Goal: Task Accomplishment & Management: Manage account settings

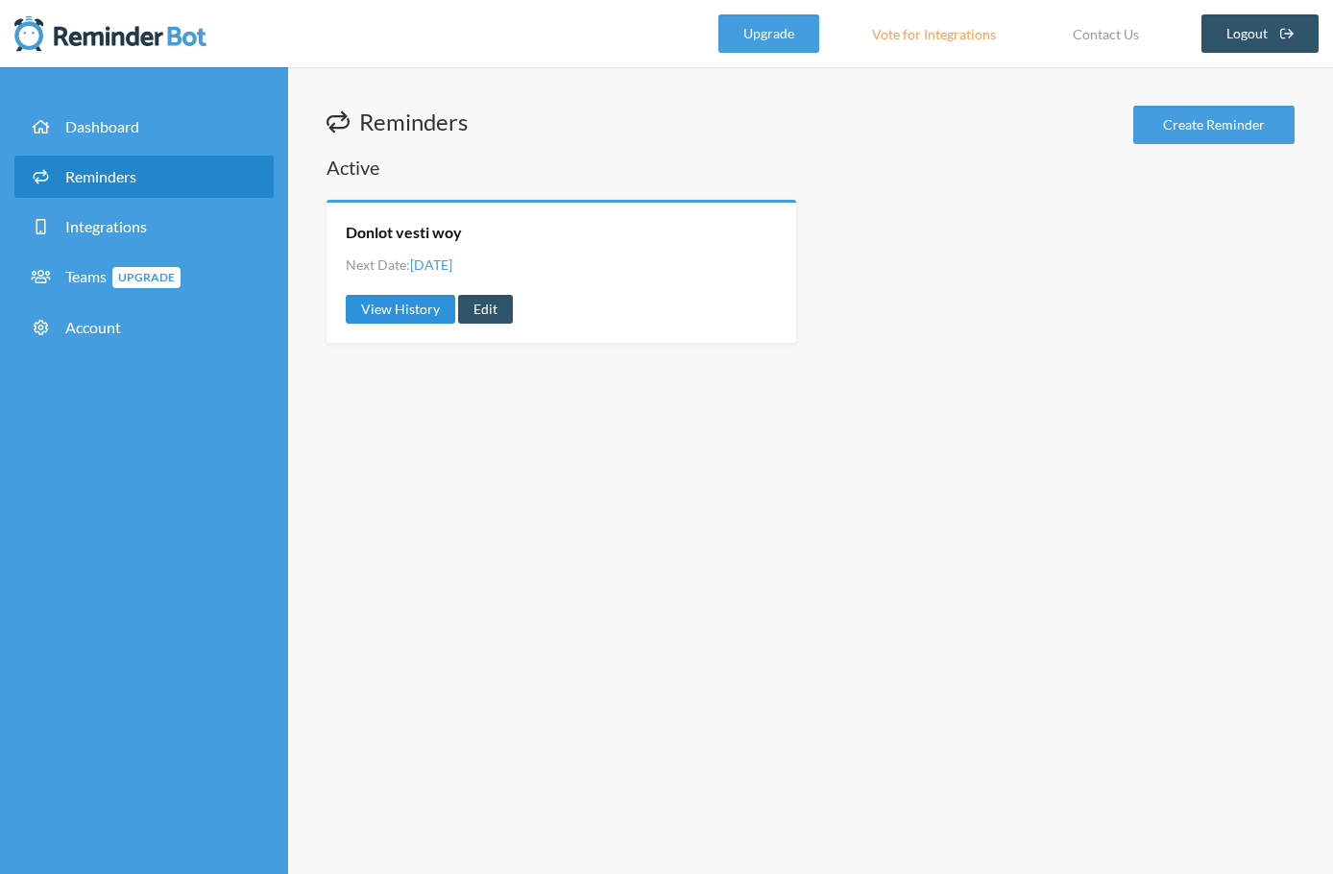
click at [417, 302] on link "View History" at bounding box center [400, 309] width 109 height 29
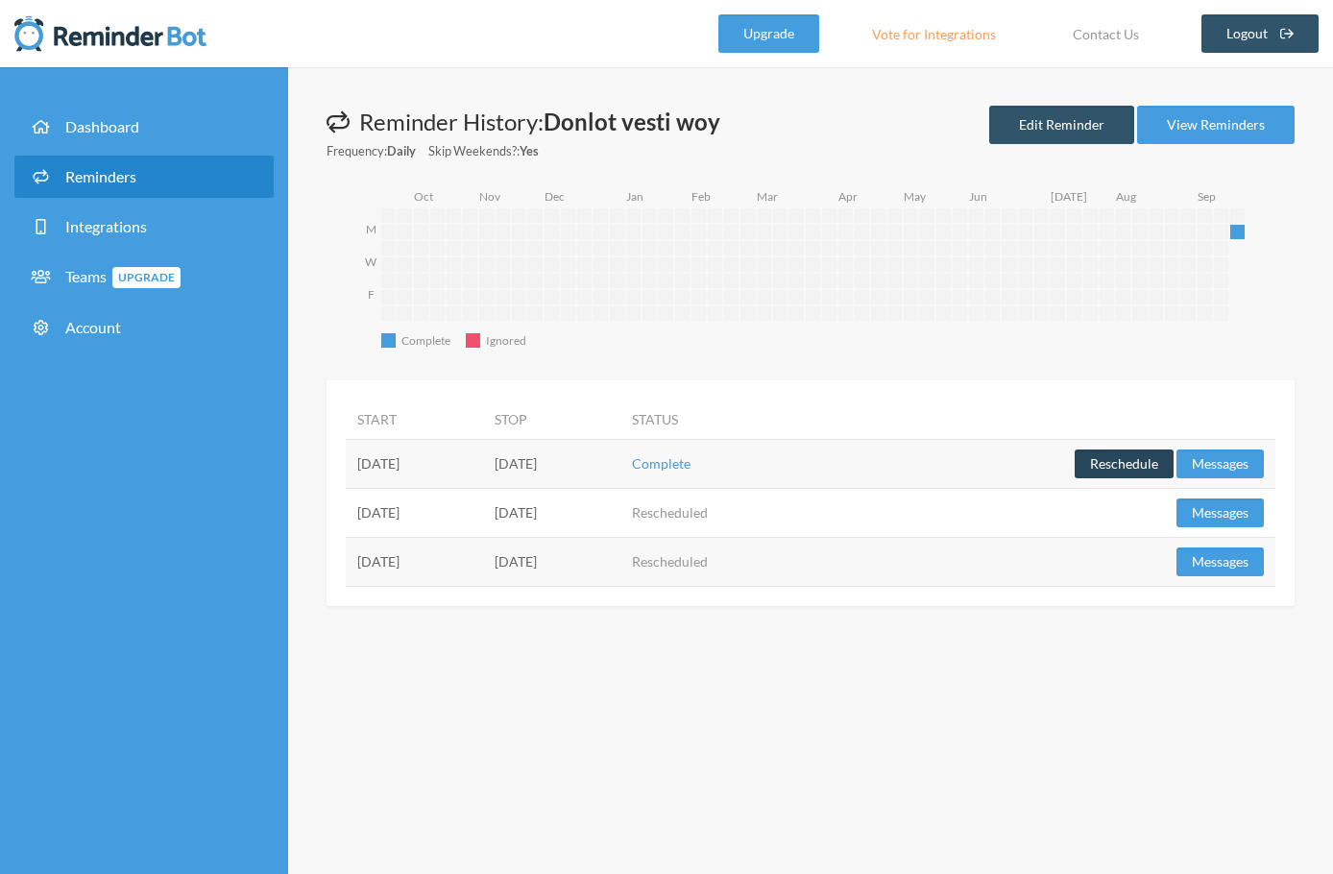
click at [1111, 473] on button "Reschedule" at bounding box center [1123, 463] width 99 height 29
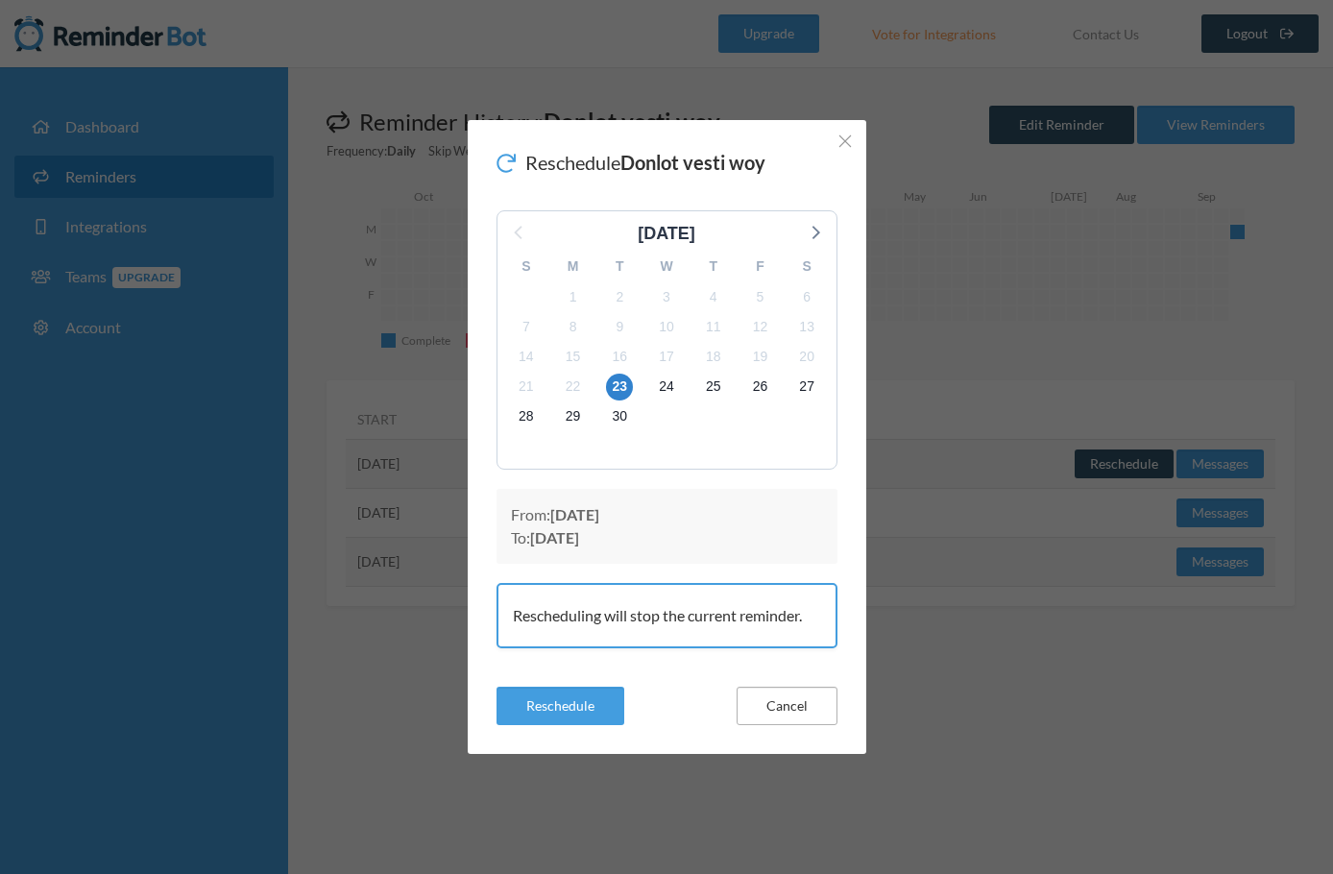
click at [785, 709] on button "Cancel" at bounding box center [786, 705] width 101 height 38
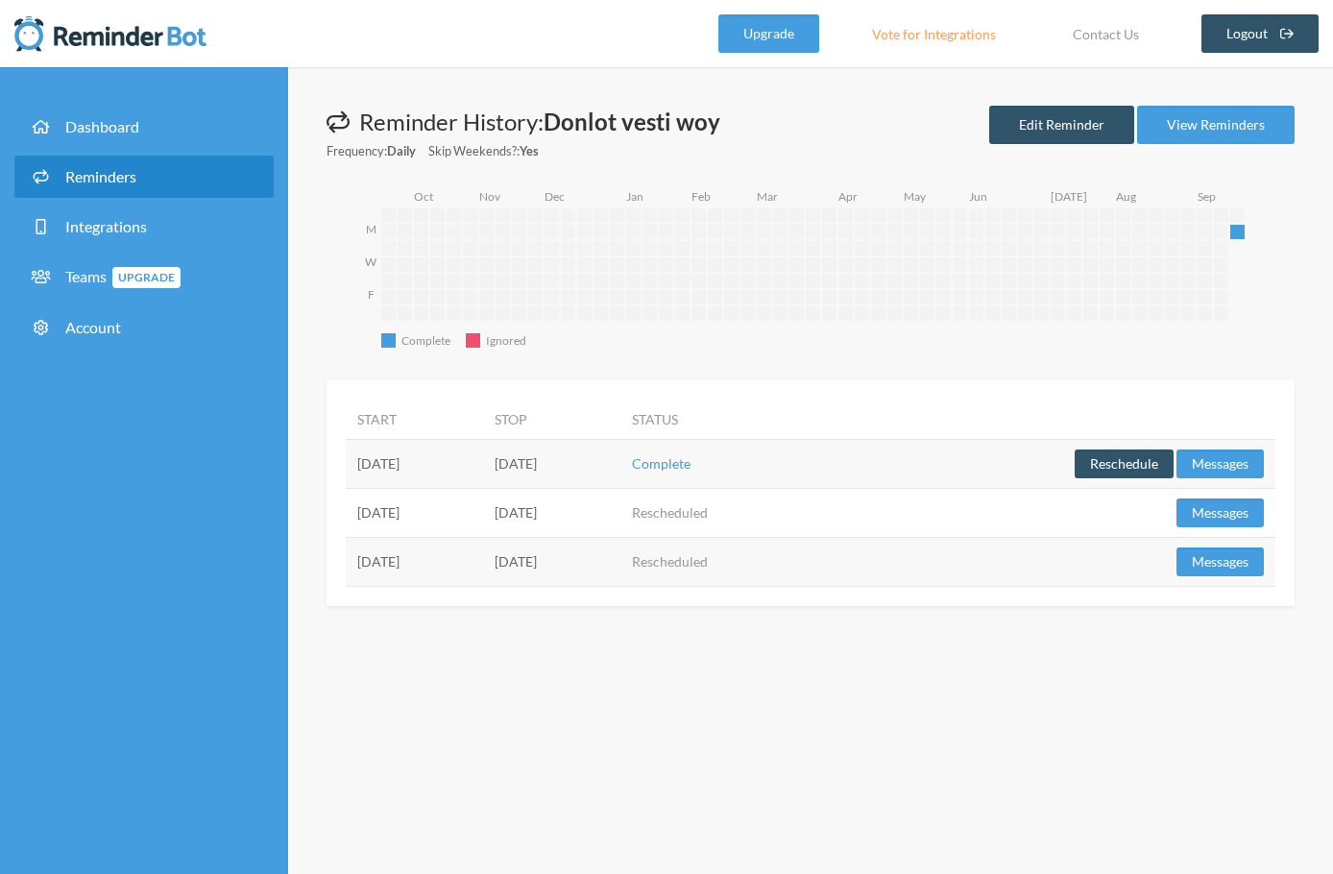
click at [829, 476] on td "Complete" at bounding box center [724, 463] width 208 height 49
click at [1080, 124] on link "Edit Reminder" at bounding box center [1061, 125] width 145 height 38
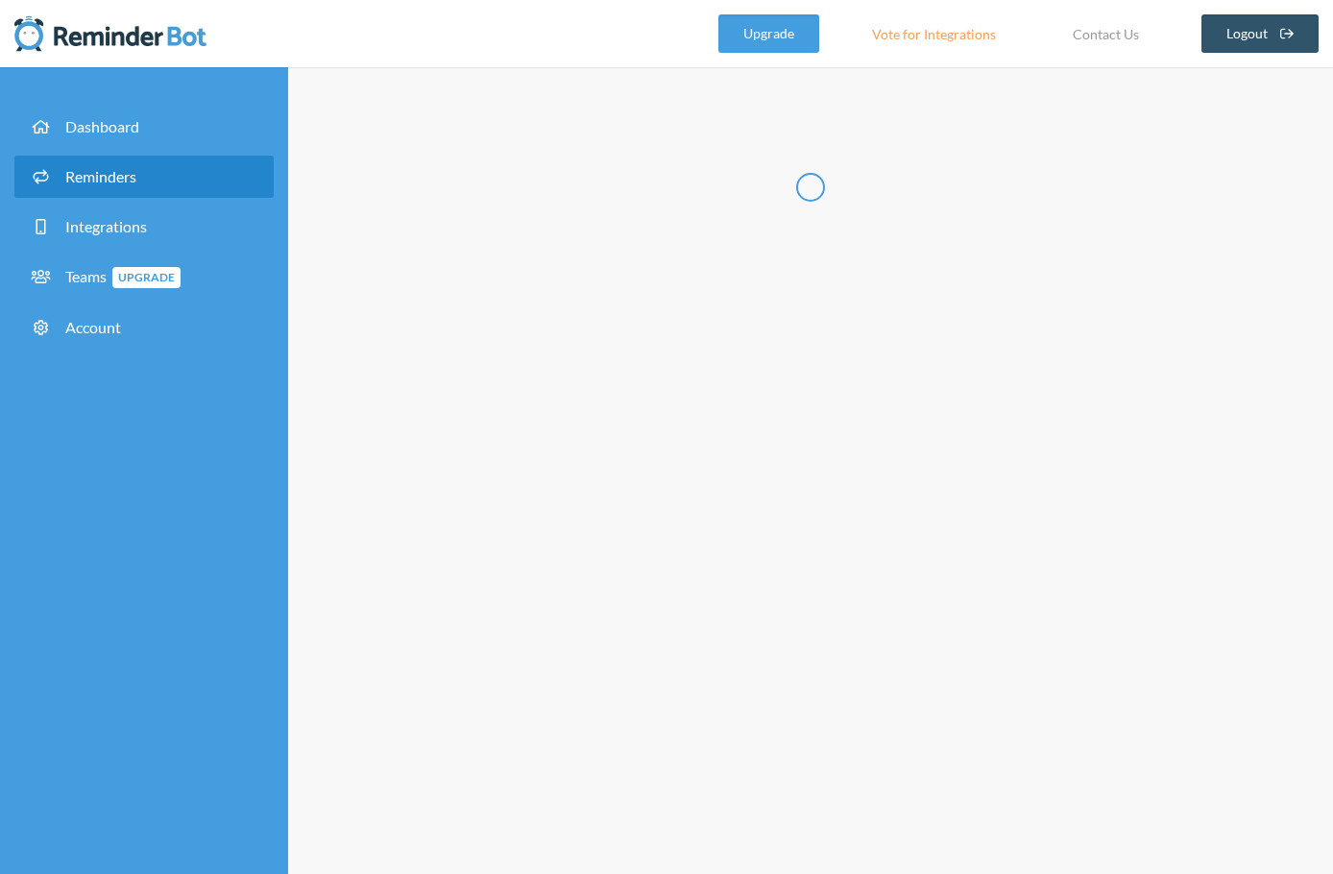
type input "Donlot vesti woy"
select select "07:30:00"
select select "09:30:00"
select select "11:30:00"
select select "14:30:00"
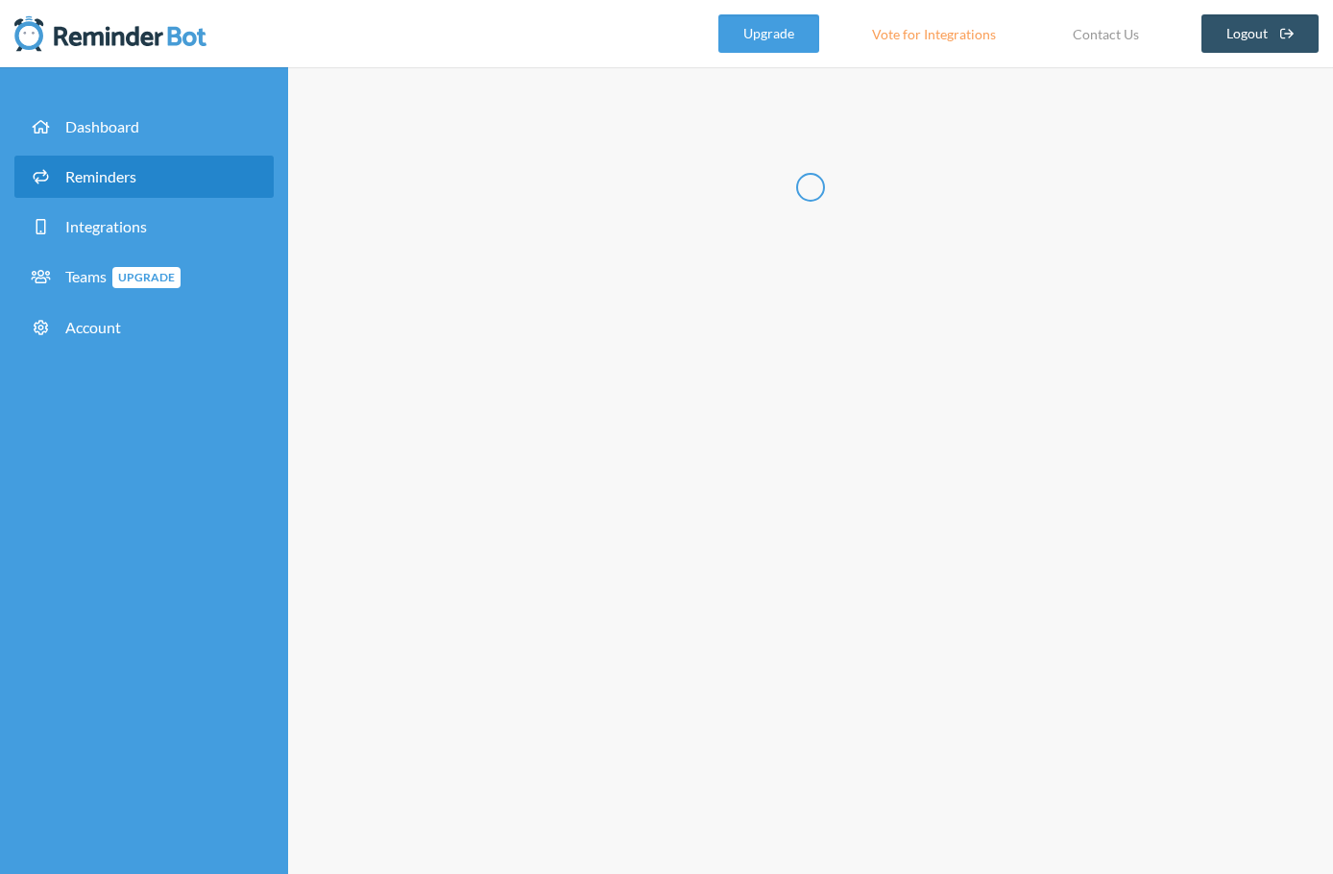
select select "16:00:00"
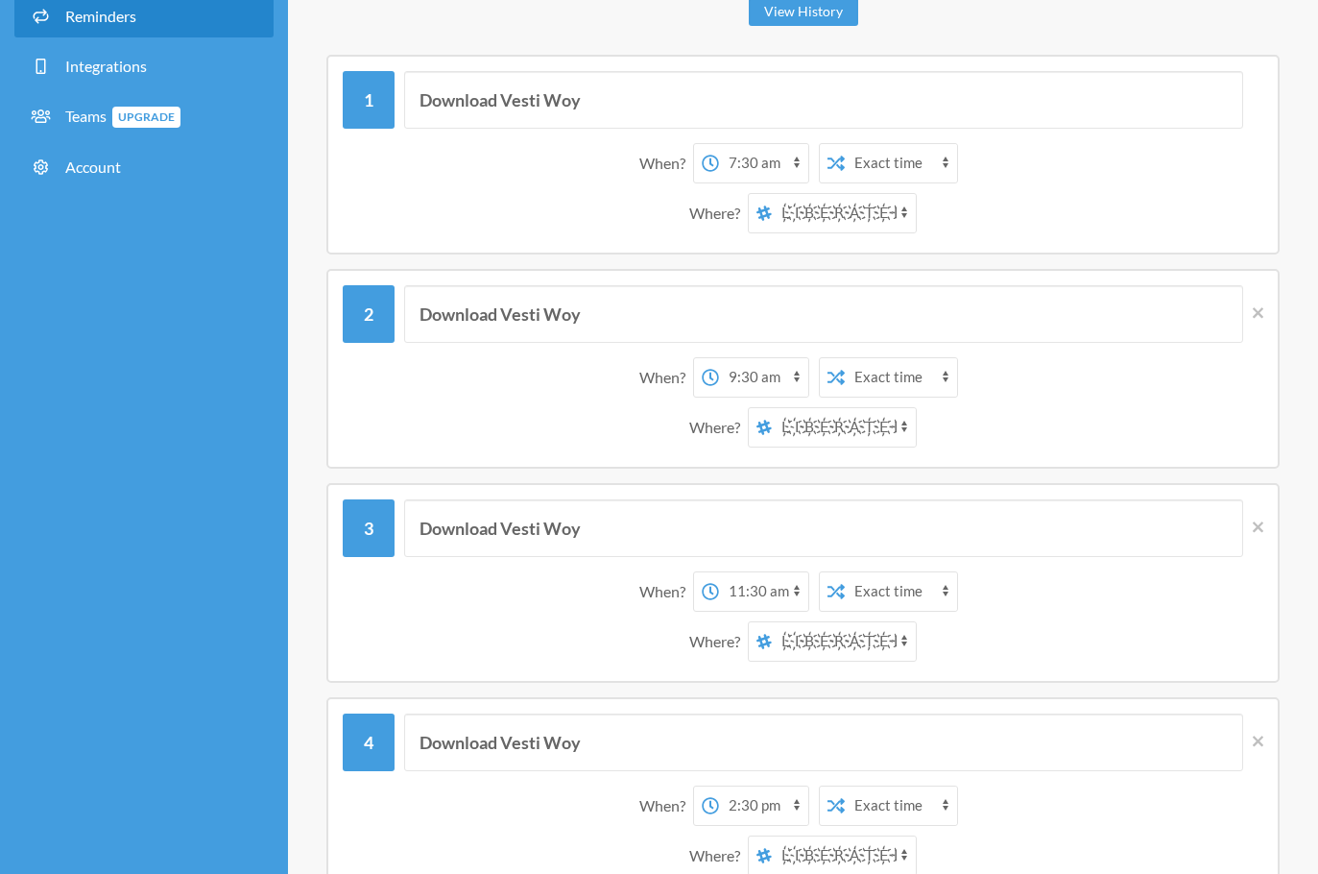
scroll to position [320, 0]
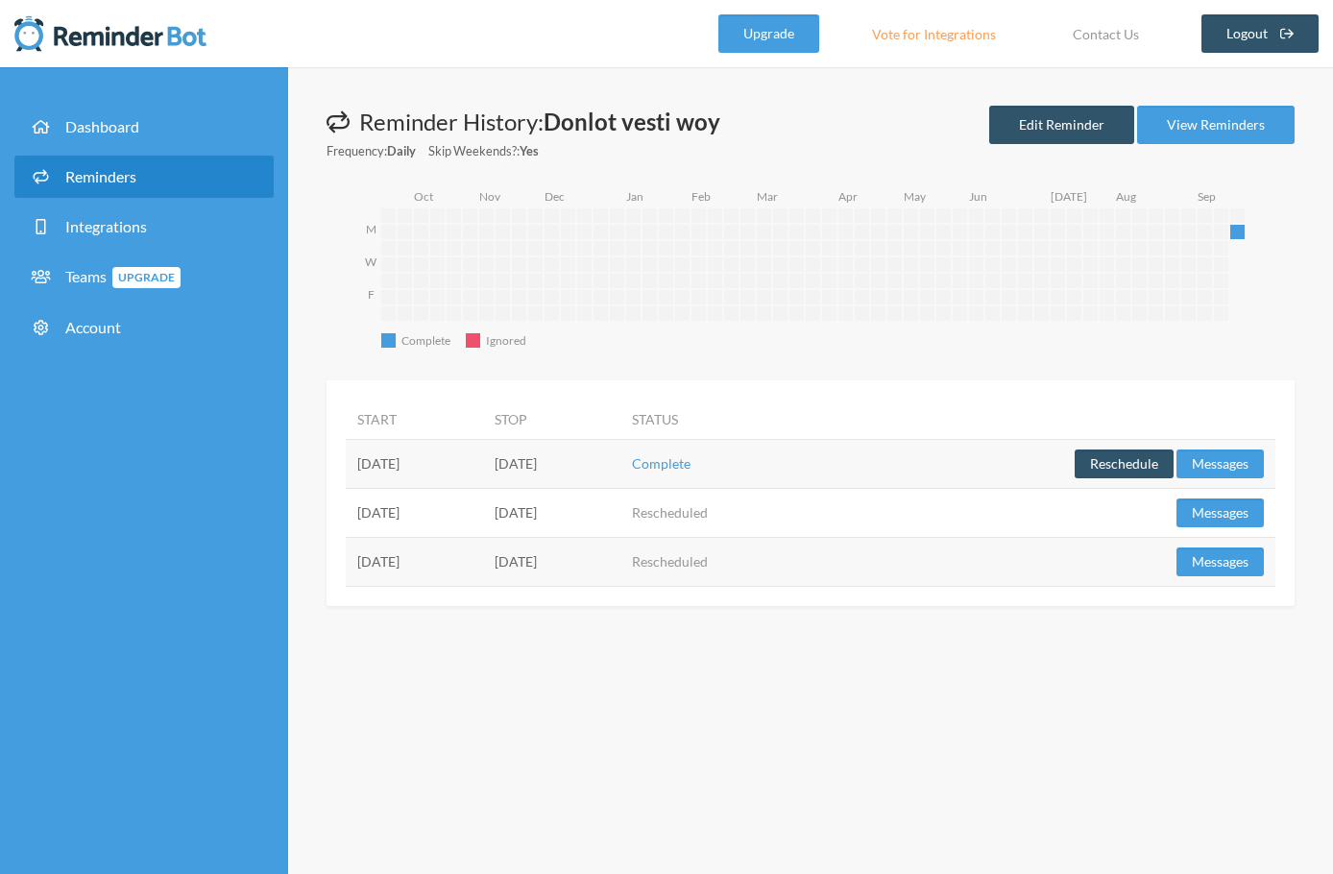
drag, startPoint x: 491, startPoint y: 468, endPoint x: 359, endPoint y: 469, distance: 131.5
click at [359, 469] on td "[DATE]" at bounding box center [414, 463] width 137 height 49
